Goal: Information Seeking & Learning: Find specific page/section

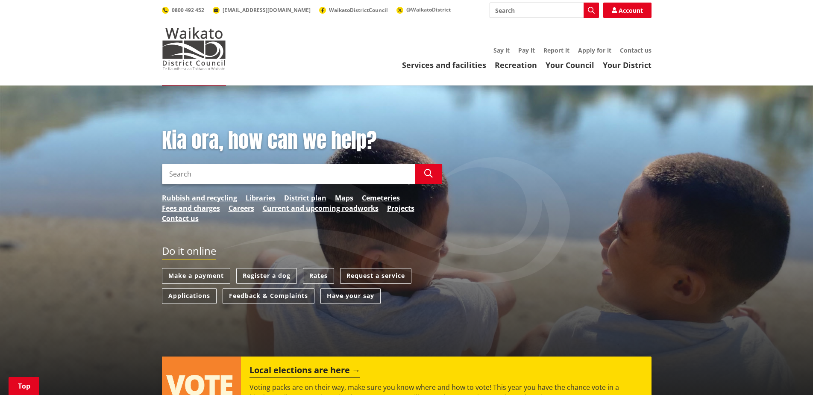
scroll to position [214, 0]
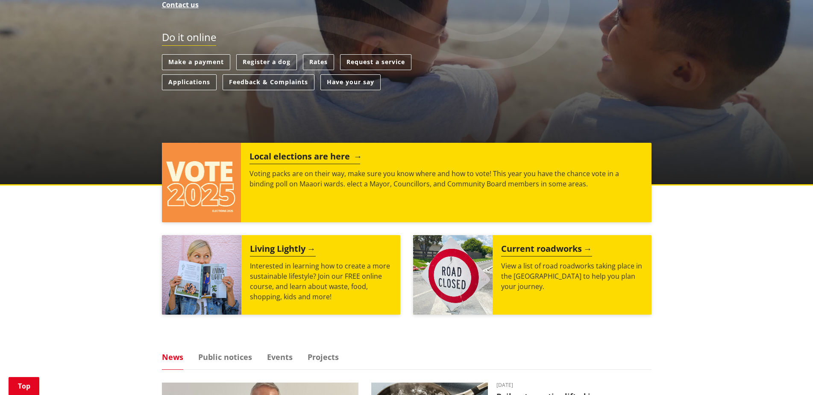
click at [303, 156] on h2 "Local elections are here" at bounding box center [305, 157] width 111 height 13
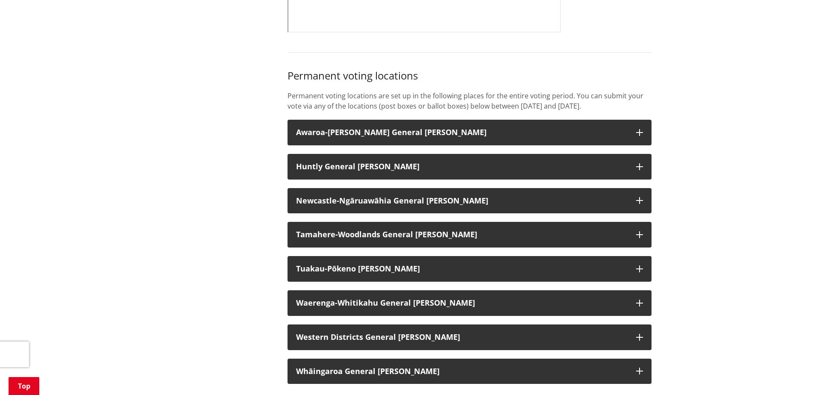
scroll to position [598, 0]
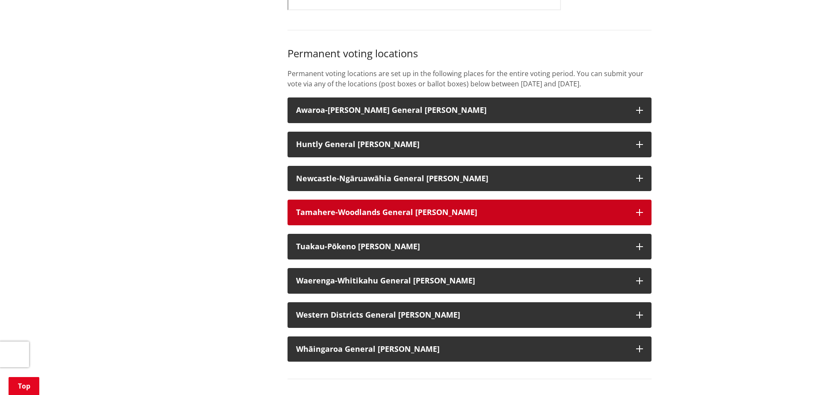
click at [641, 216] on icon "button" at bounding box center [640, 212] width 7 height 7
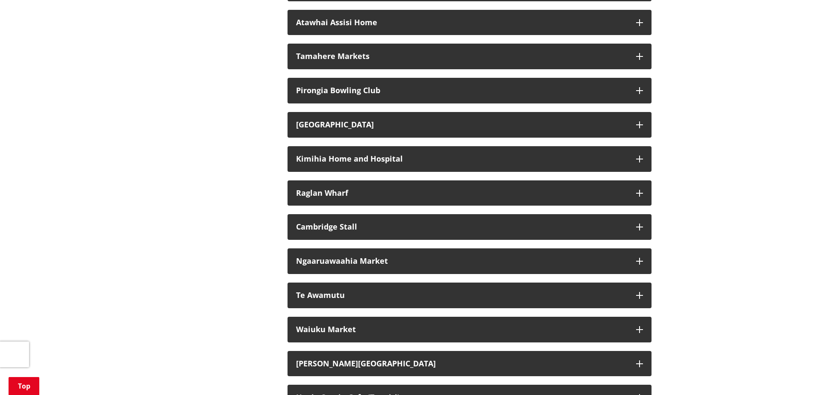
scroll to position [1667, 0]
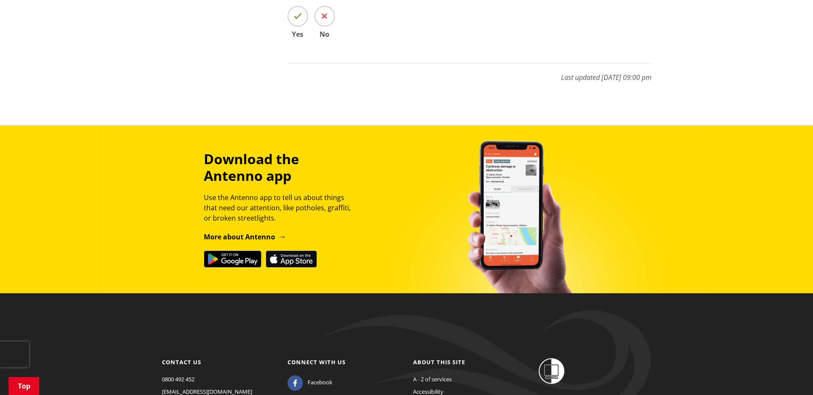
scroll to position [2779, 0]
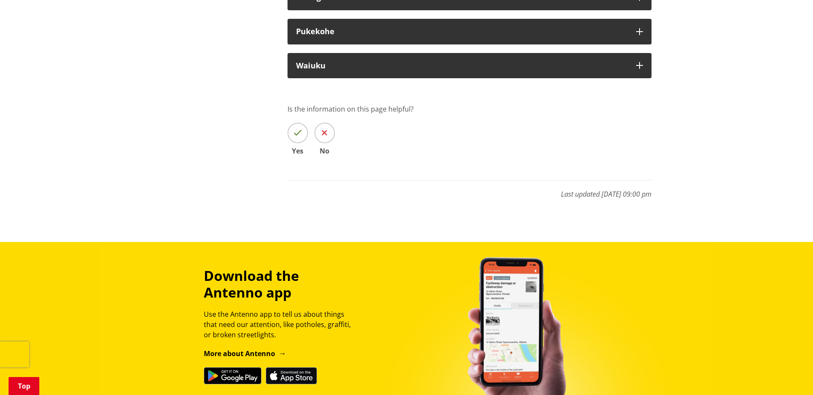
scroll to position [3591, 0]
